Goal: Task Accomplishment & Management: Use online tool/utility

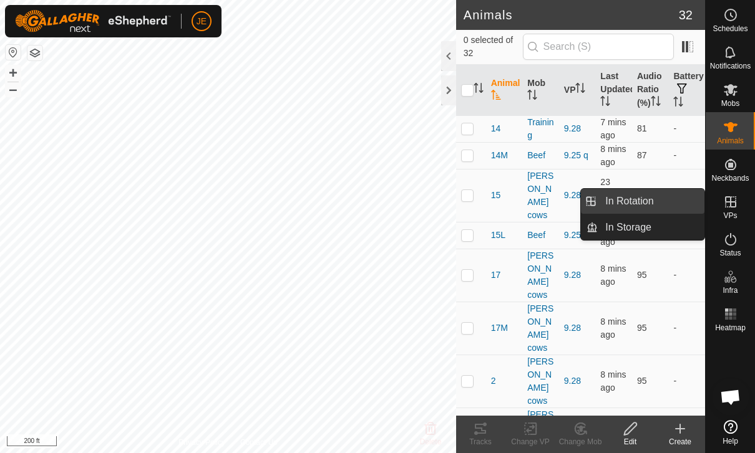
click at [653, 201] on span "In Rotation" at bounding box center [629, 201] width 48 height 15
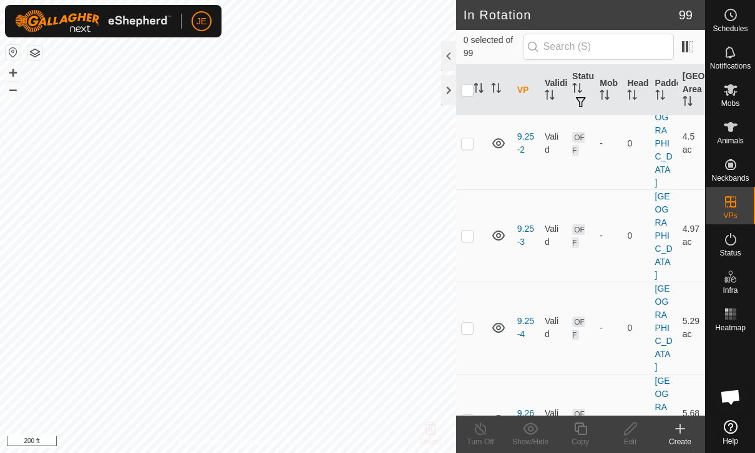
scroll to position [3509, 0]
checkbox input "false"
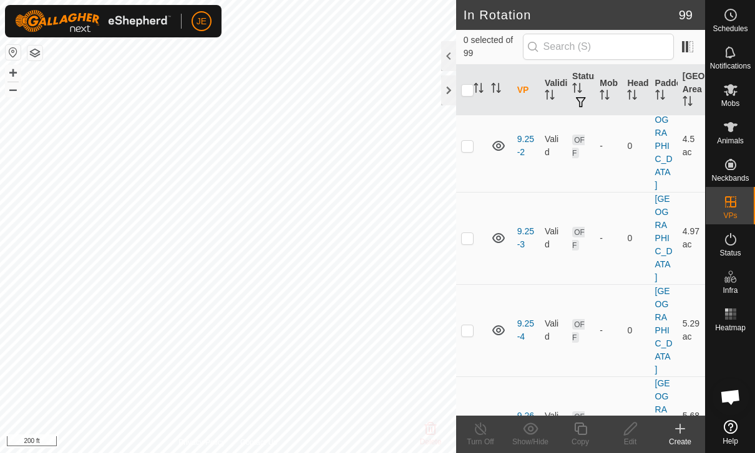
checkbox input "true"
click at [584, 429] on icon at bounding box center [581, 429] width 16 height 15
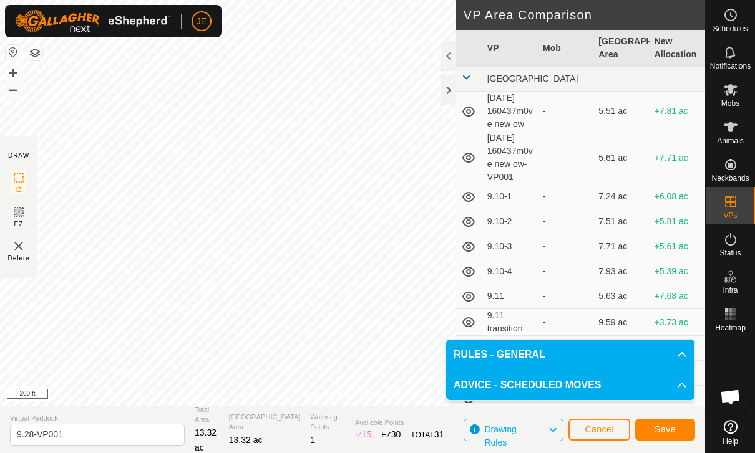
click at [674, 427] on span "Save" at bounding box center [664, 430] width 21 height 10
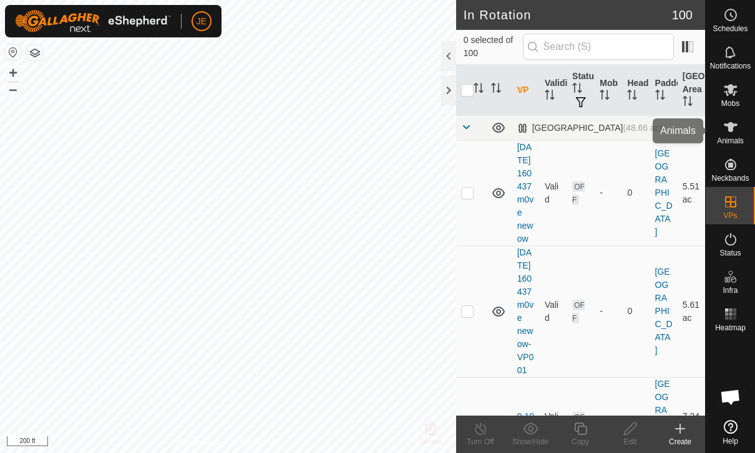
click at [727, 137] on span "Animals" at bounding box center [730, 140] width 27 height 7
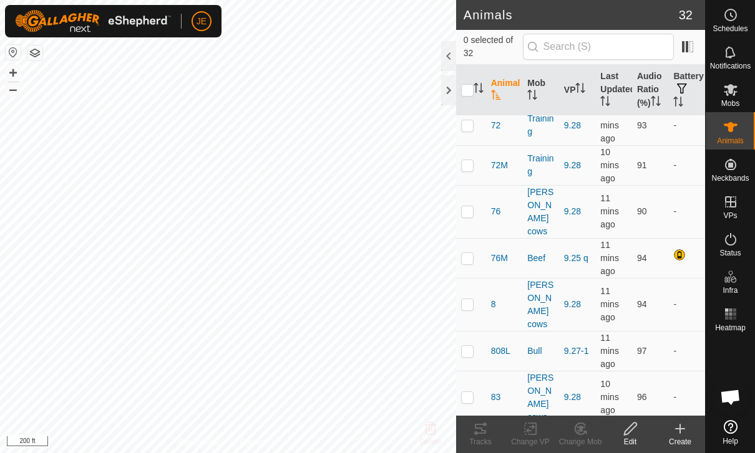
scroll to position [964, 0]
click at [728, 100] on span "Mobs" at bounding box center [730, 103] width 18 height 7
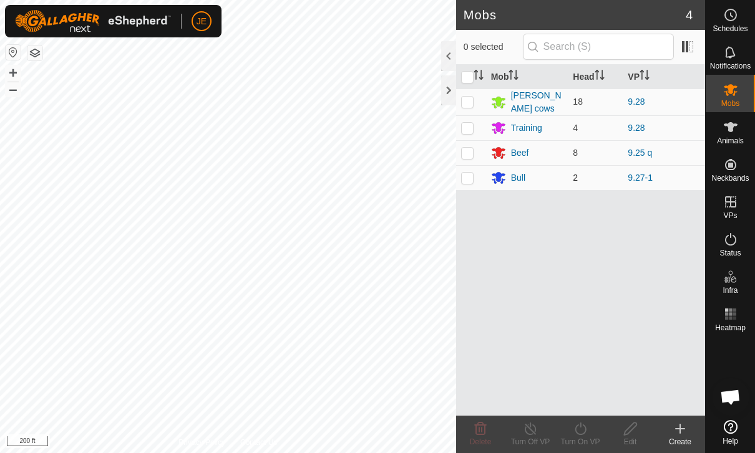
click at [468, 188] on td at bounding box center [471, 177] width 30 height 25
checkbox input "true"
click at [465, 102] on p-checkbox at bounding box center [467, 102] width 12 height 10
checkbox input "true"
click at [463, 182] on td at bounding box center [471, 177] width 30 height 25
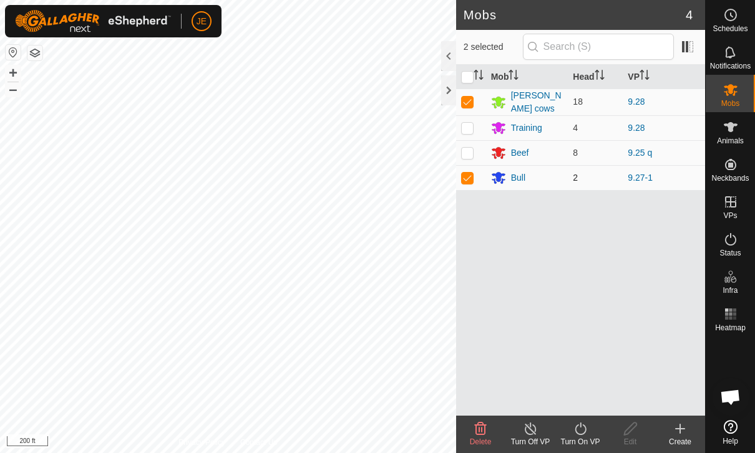
checkbox input "false"
click at [462, 125] on p-checkbox at bounding box center [467, 128] width 12 height 10
checkbox input "true"
click at [584, 432] on icon at bounding box center [581, 429] width 16 height 15
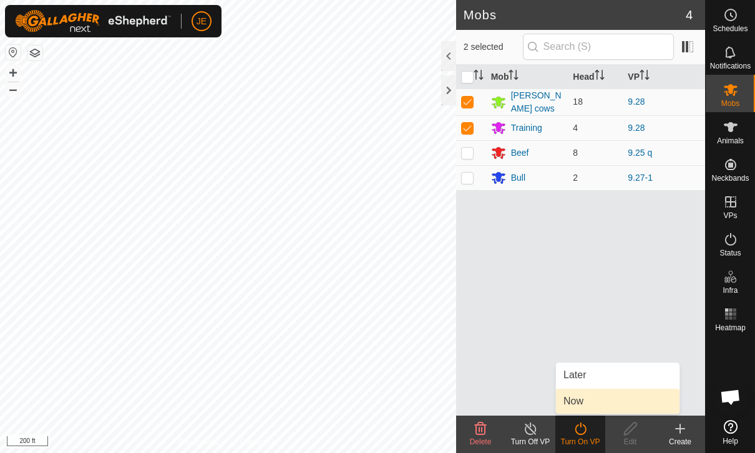
click at [602, 403] on link "Now" at bounding box center [617, 401] width 123 height 25
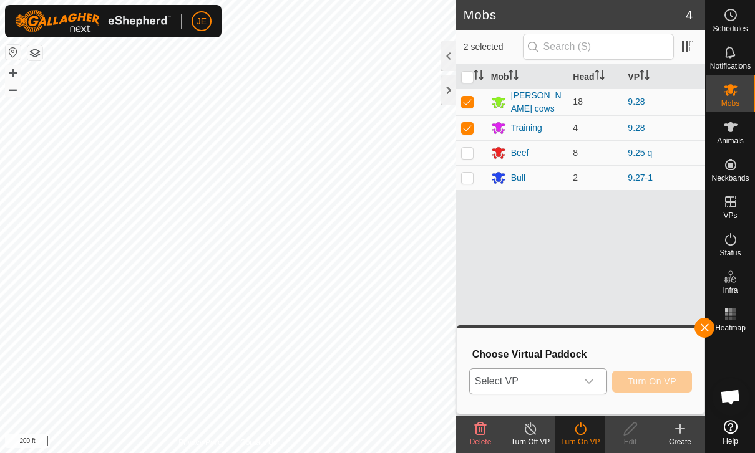
click at [584, 384] on icon "dropdown trigger" at bounding box center [589, 382] width 10 height 10
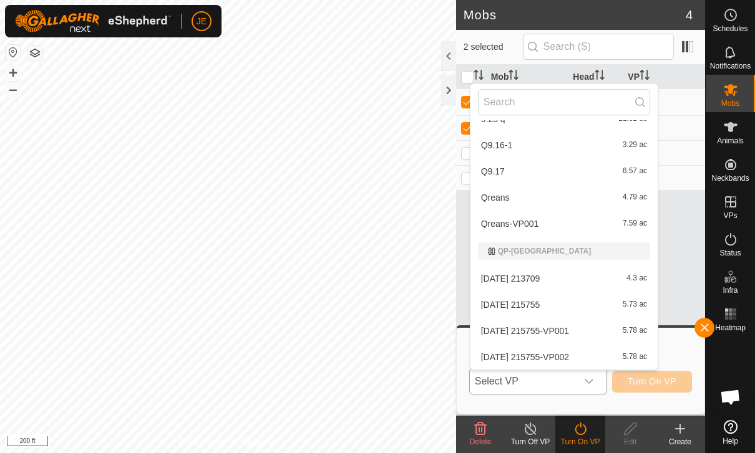
scroll to position [2598, 0]
click at [548, 106] on input "text" at bounding box center [564, 102] width 172 height 26
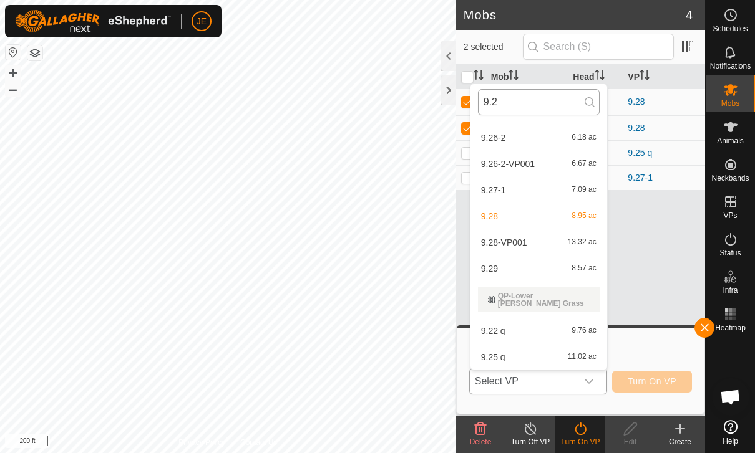
scroll to position [462, 0]
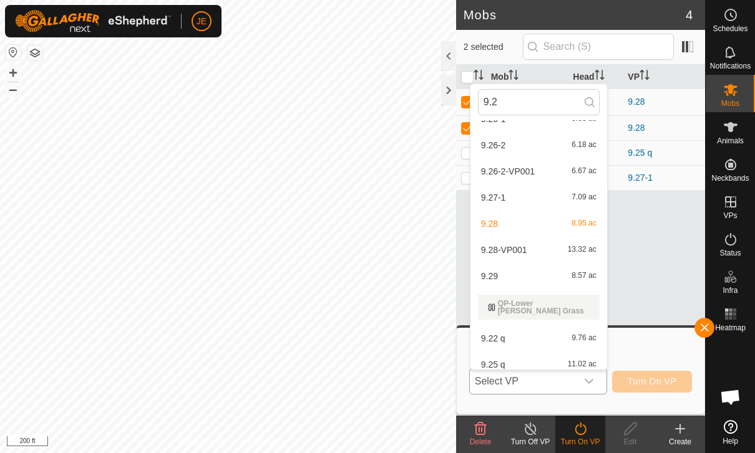
type input "9.2"
click at [519, 251] on span "9.28-VP001" at bounding box center [504, 250] width 46 height 9
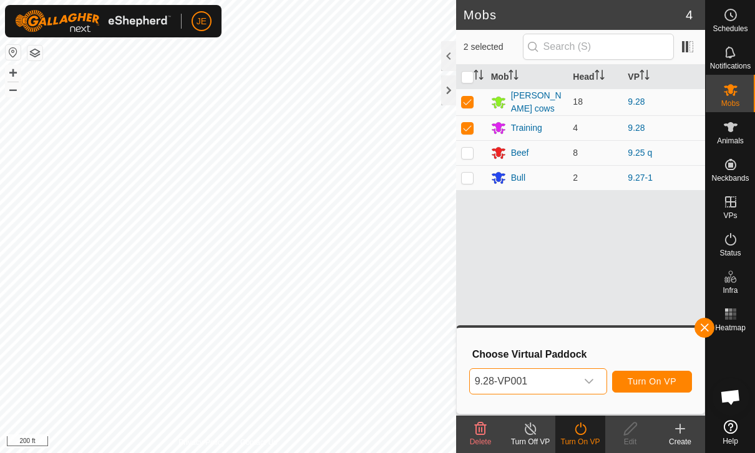
click at [668, 383] on span "Turn On VP" at bounding box center [651, 382] width 49 height 10
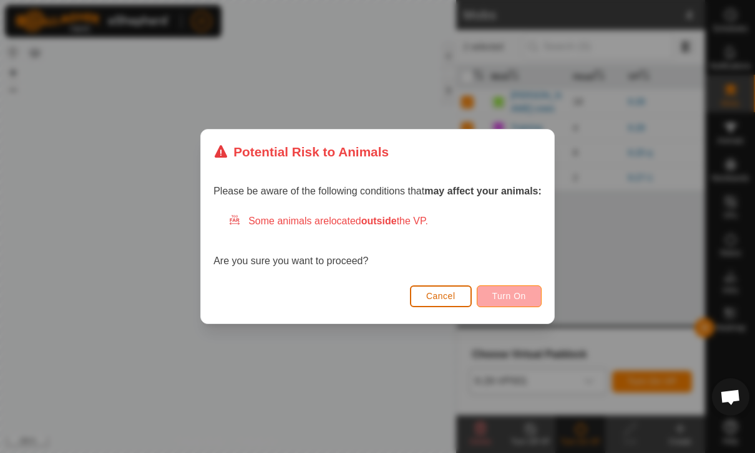
click at [524, 299] on span "Turn On" at bounding box center [509, 296] width 34 height 10
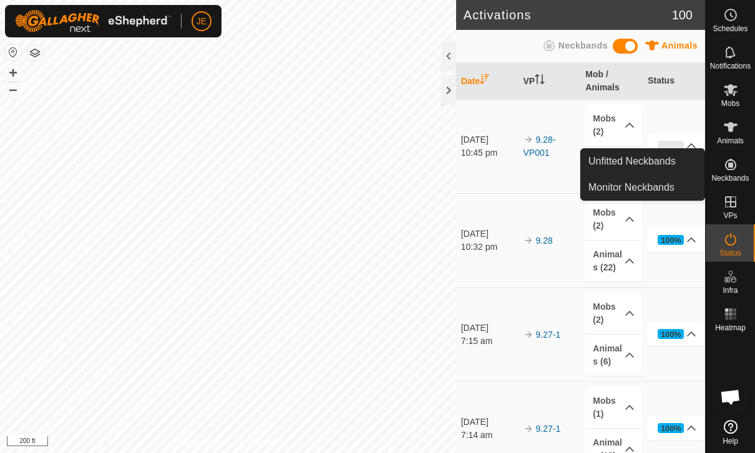
click at [734, 175] on span "Neckbands" at bounding box center [729, 178] width 37 height 7
click at [740, 96] on es-mob-svg-icon at bounding box center [730, 90] width 22 height 20
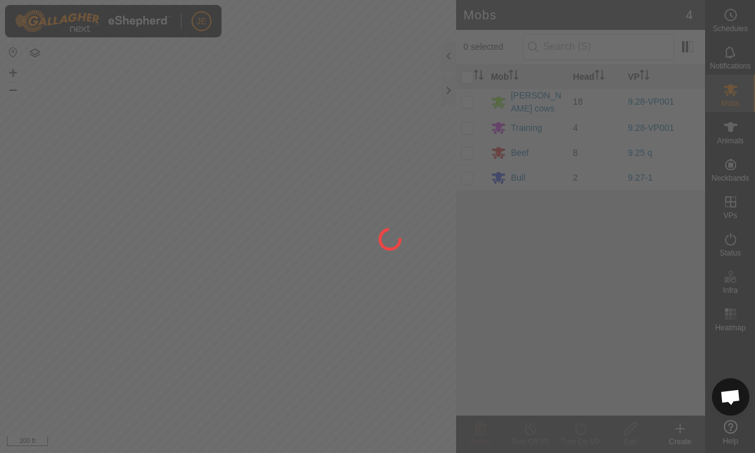
click at [735, 100] on div at bounding box center [377, 226] width 755 height 453
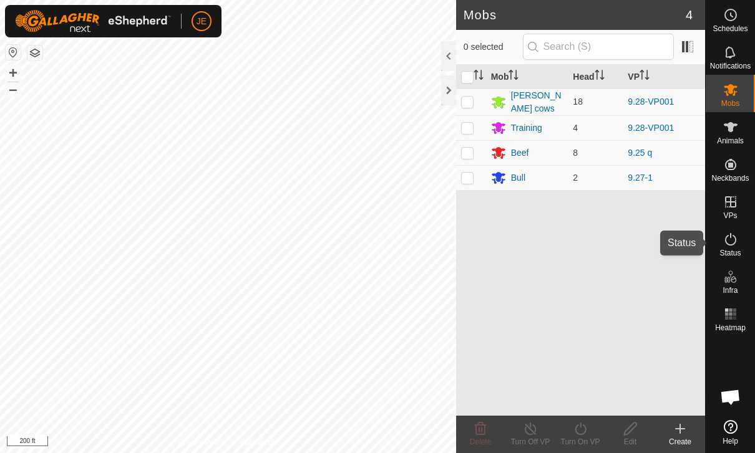
click at [737, 250] on span "Status" at bounding box center [729, 252] width 21 height 7
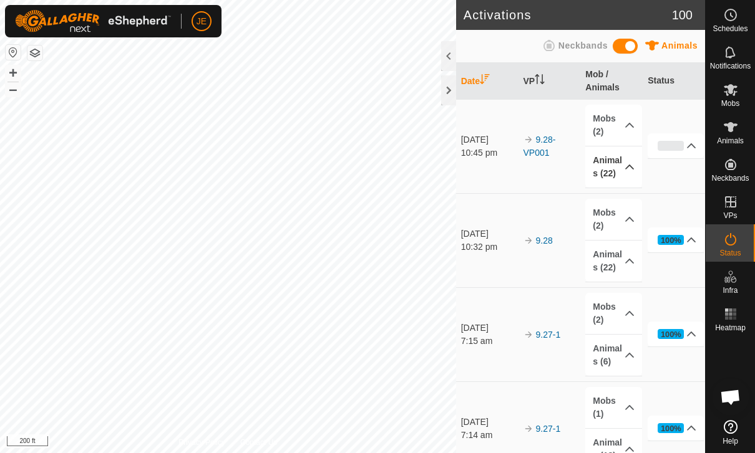
click at [611, 175] on p-accordion-header "Animals (22)" at bounding box center [613, 167] width 56 height 41
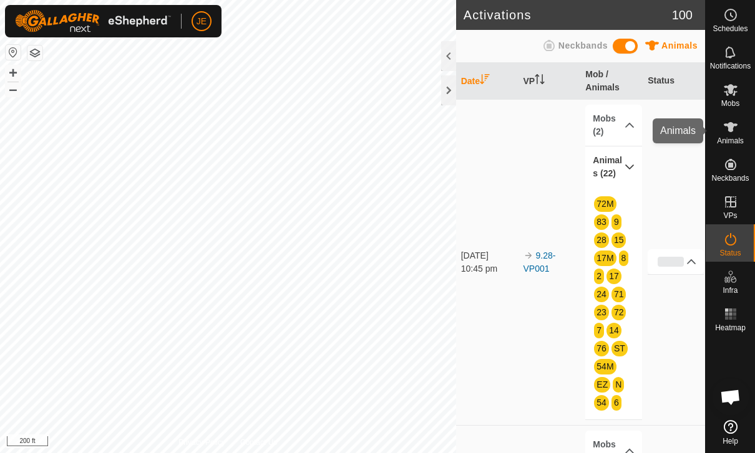
click at [731, 128] on icon at bounding box center [731, 127] width 14 height 10
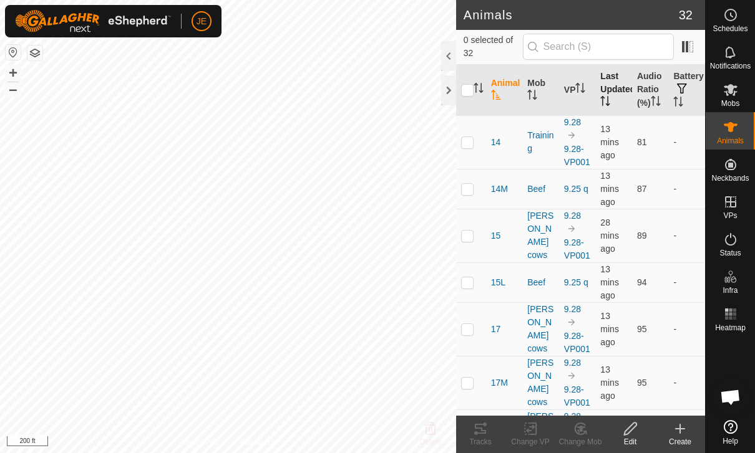
click at [610, 88] on th "Last Updated" at bounding box center [613, 90] width 37 height 51
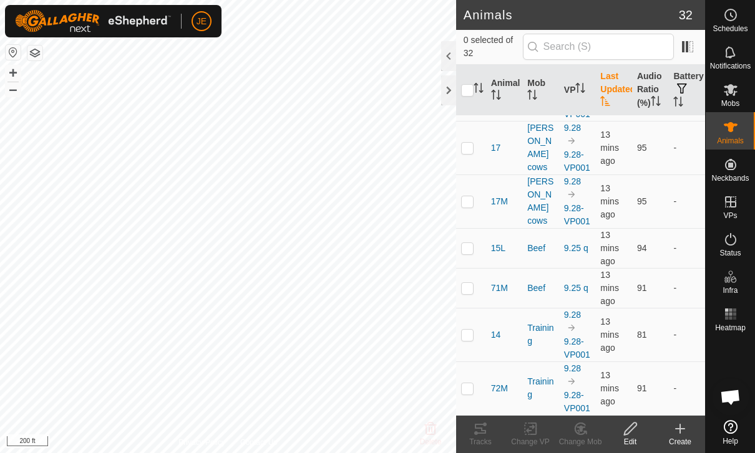
scroll to position [1266, 0]
click at [614, 85] on th "Last Updated" at bounding box center [613, 90] width 37 height 51
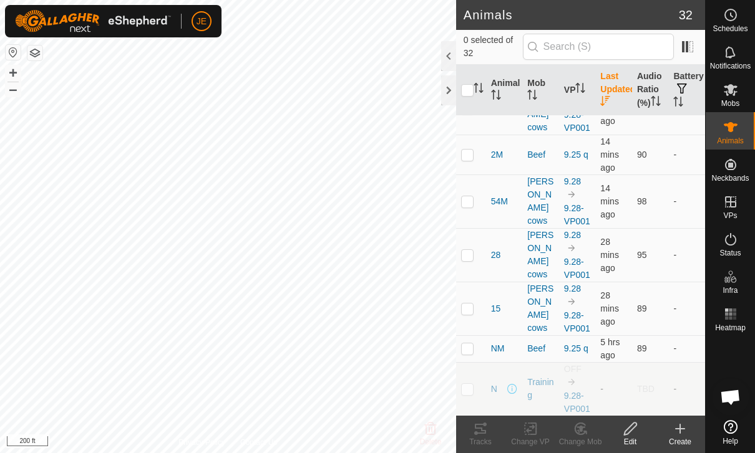
scroll to position [0, 0]
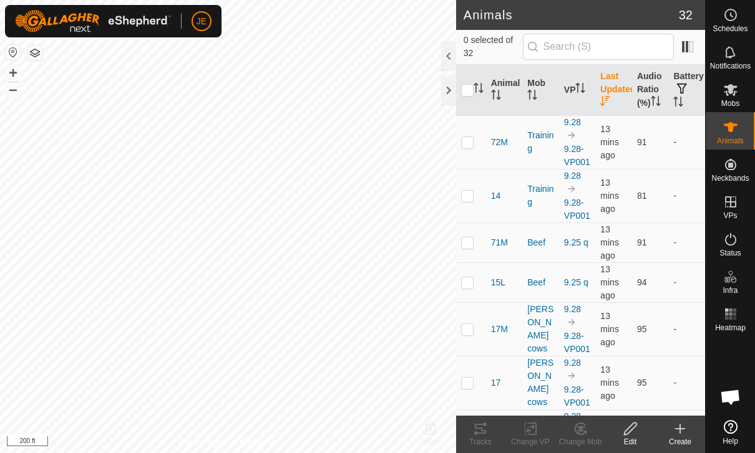
click at [606, 94] on th "Last Updated" at bounding box center [613, 90] width 37 height 51
